Goal: Find specific page/section: Find specific page/section

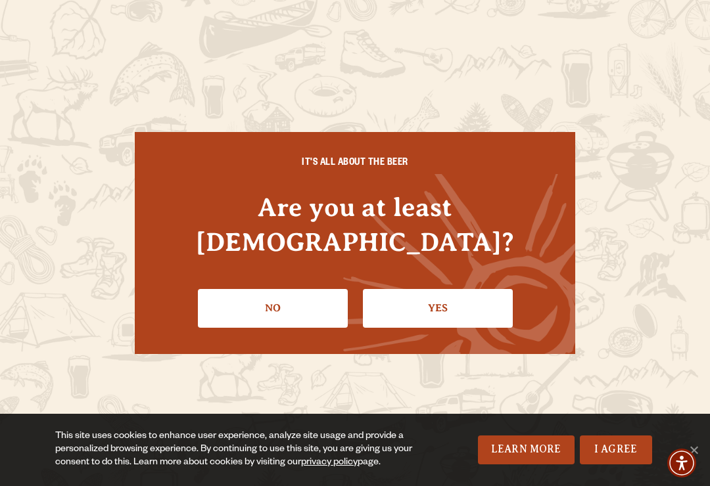
click at [459, 297] on link "Yes" at bounding box center [438, 308] width 150 height 38
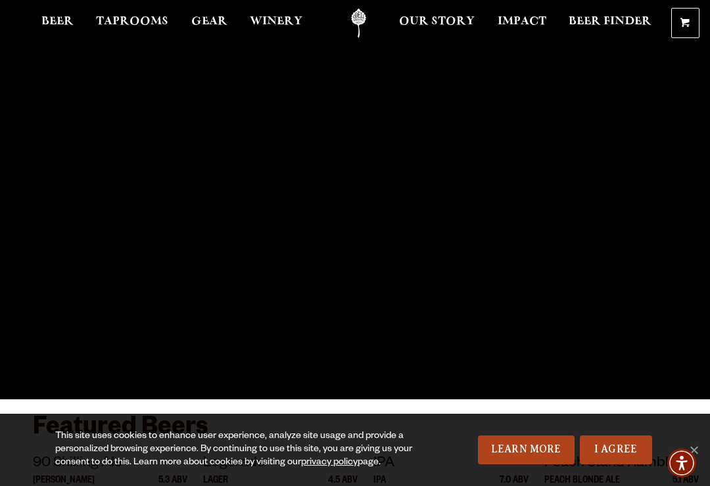
click at [153, 27] on span "Taprooms" at bounding box center [132, 21] width 72 height 11
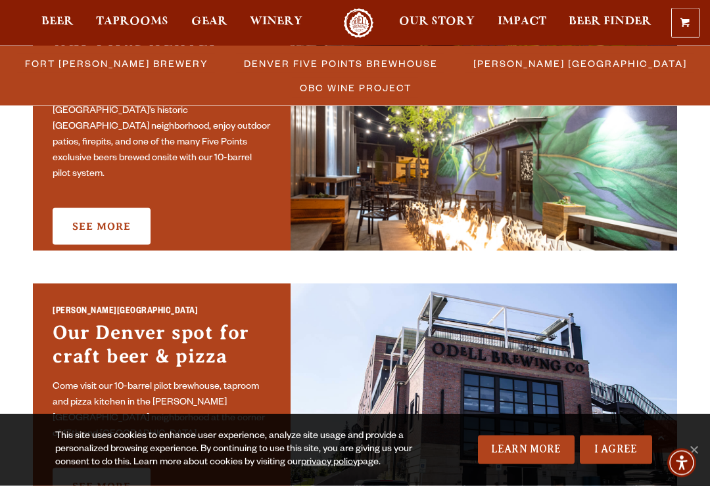
scroll to position [810, 0]
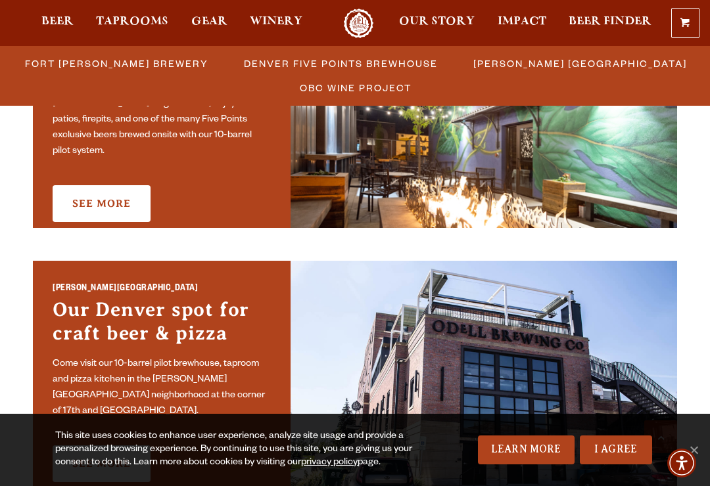
click at [108, 445] on link "See More" at bounding box center [102, 463] width 98 height 37
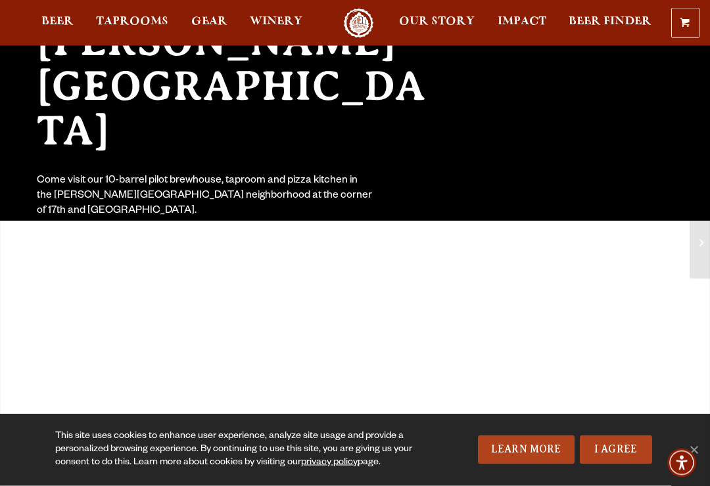
scroll to position [179, 0]
click at [620, 465] on link "I Agree" at bounding box center [616, 450] width 72 height 29
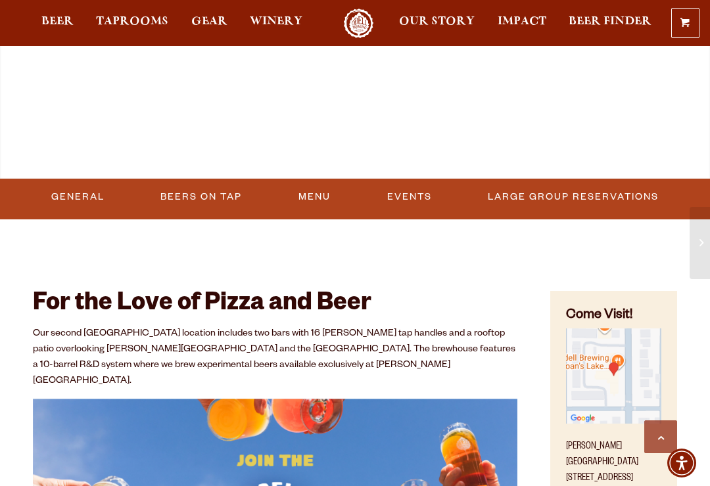
scroll to position [496, 0]
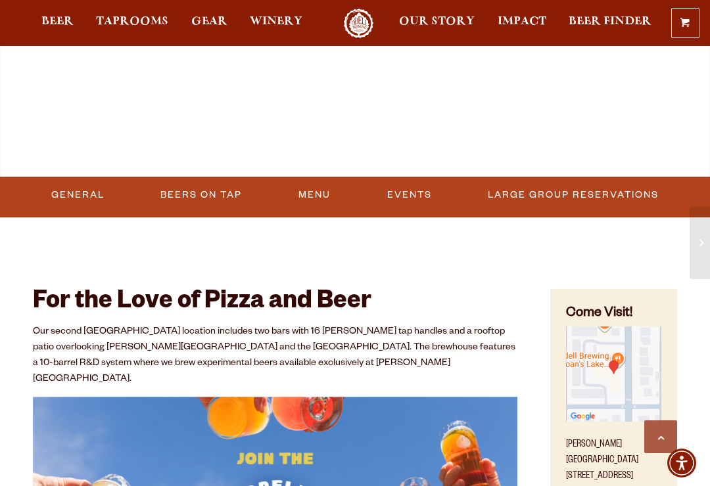
click at [202, 198] on link "Beers On Tap" at bounding box center [201, 195] width 92 height 30
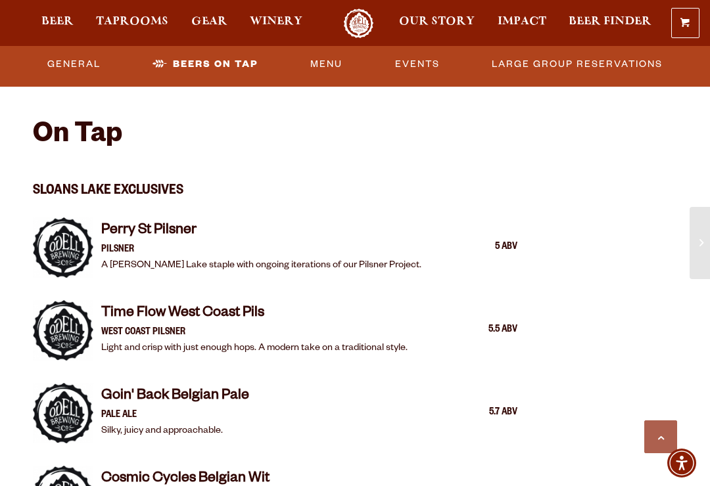
scroll to position [1218, 0]
